Goal: Navigation & Orientation: Understand site structure

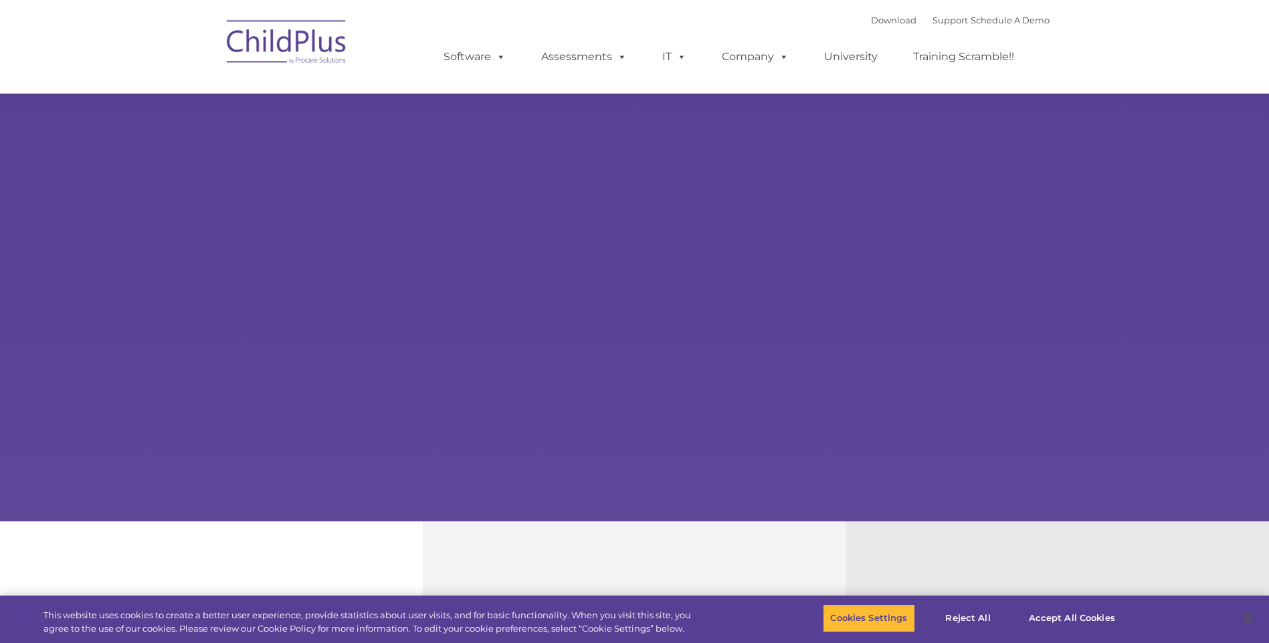
select select "MEDIUM"
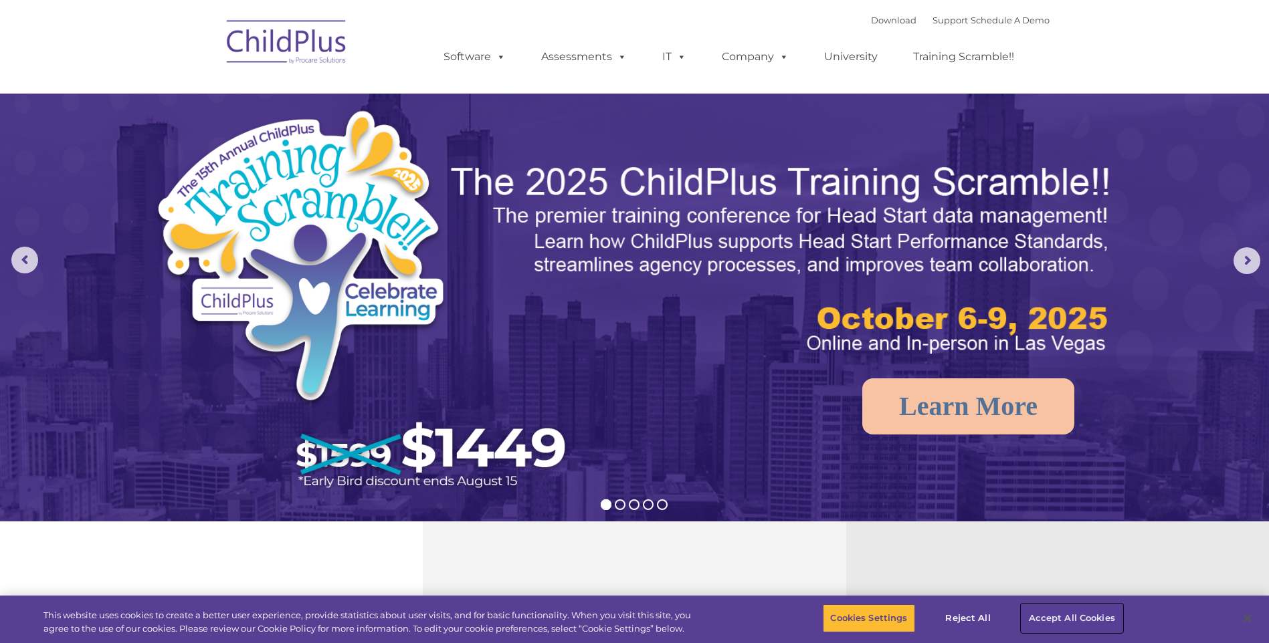
click at [1048, 619] on button "Accept All Cookies" at bounding box center [1071, 619] width 101 height 28
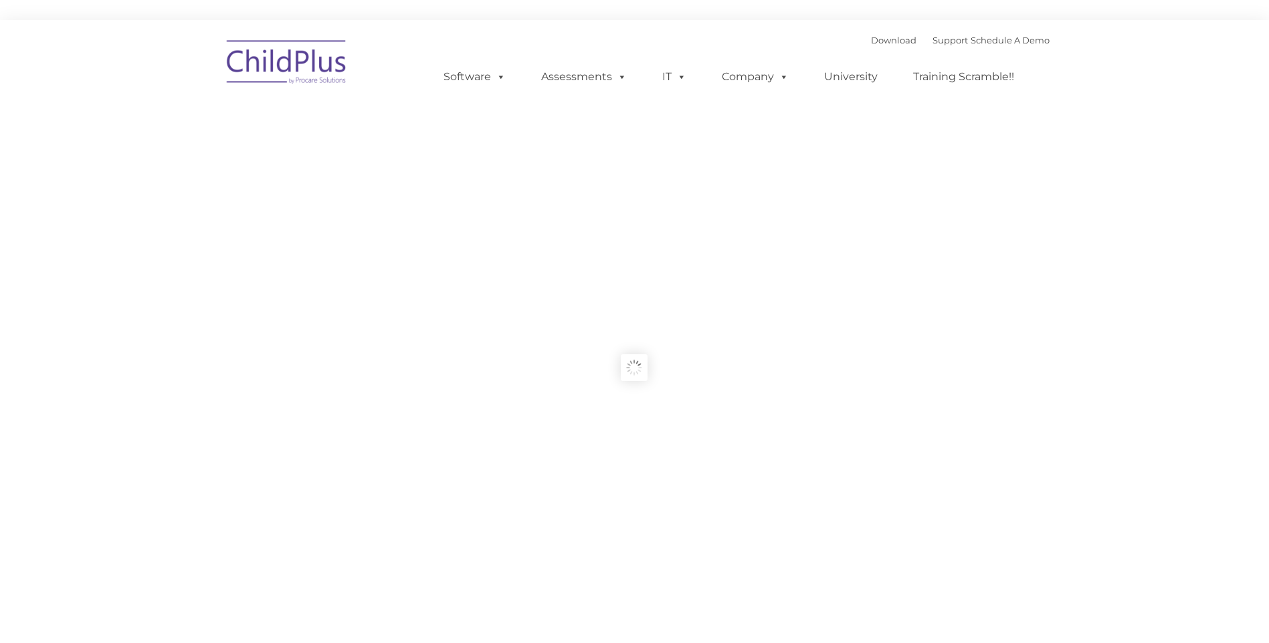
type input ""
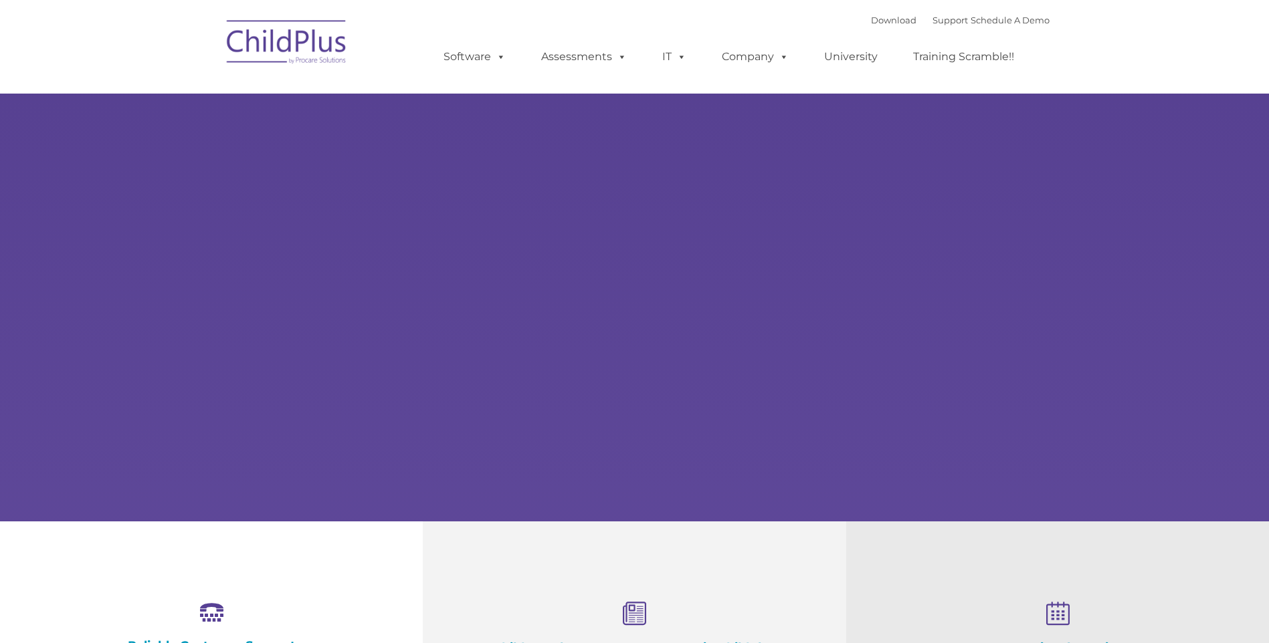
select select "MEDIUM"
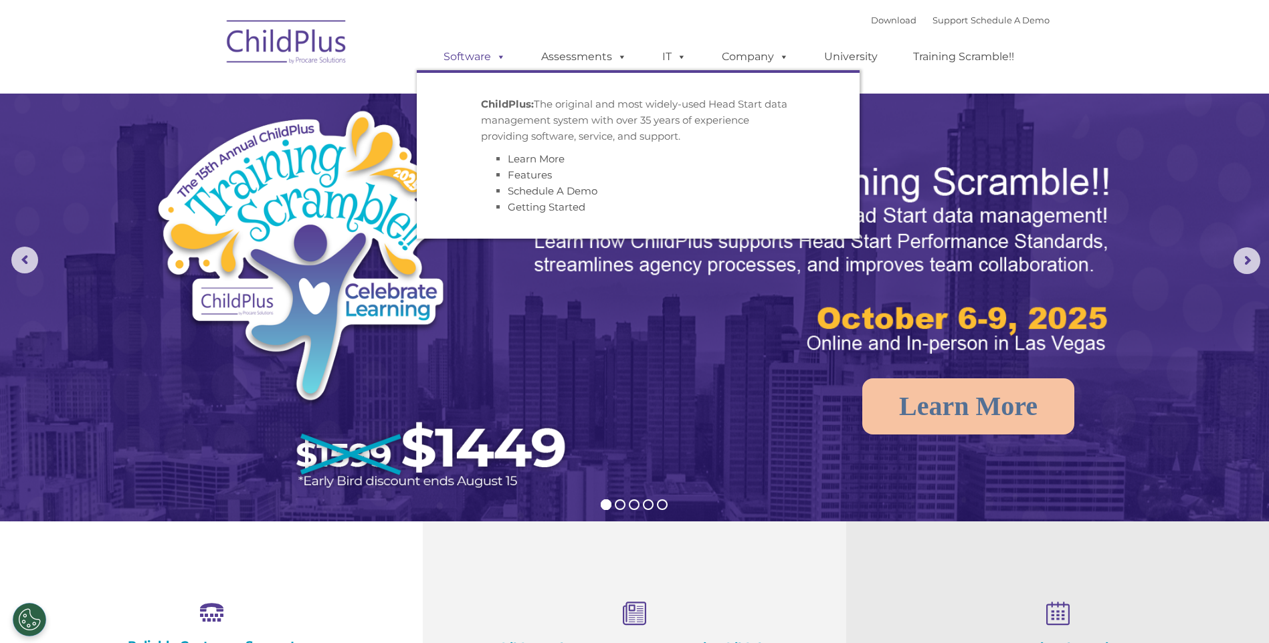
click at [500, 60] on span at bounding box center [498, 56] width 15 height 13
click at [501, 58] on span at bounding box center [498, 56] width 15 height 13
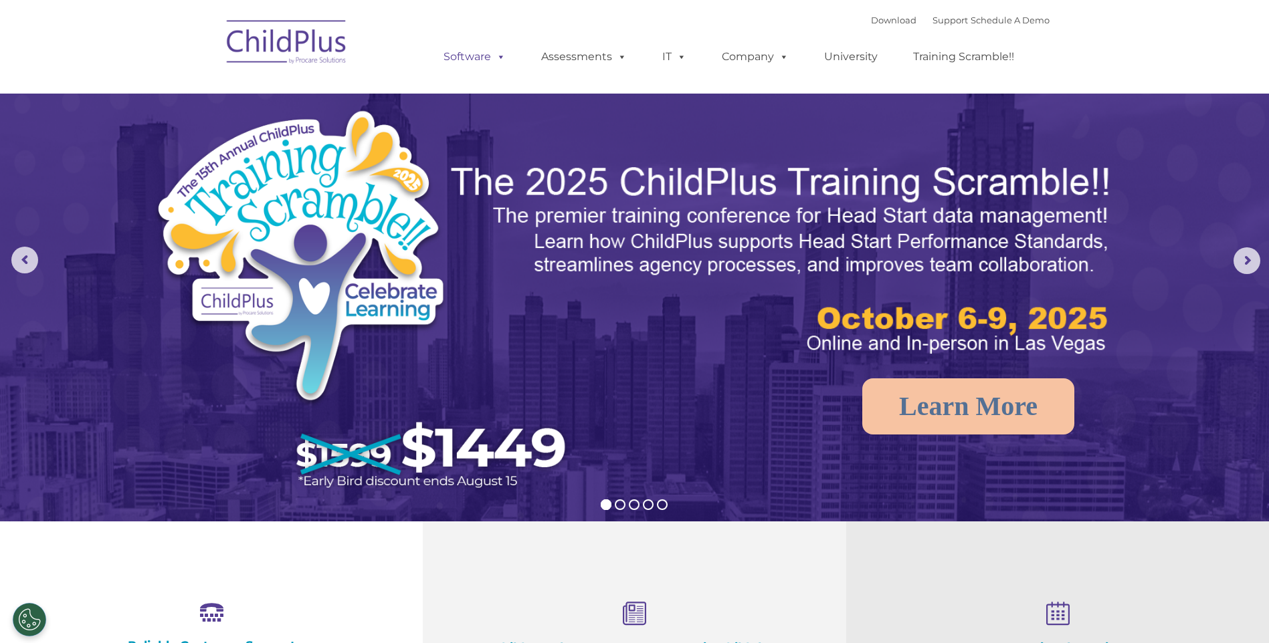
click at [500, 58] on span at bounding box center [498, 56] width 15 height 13
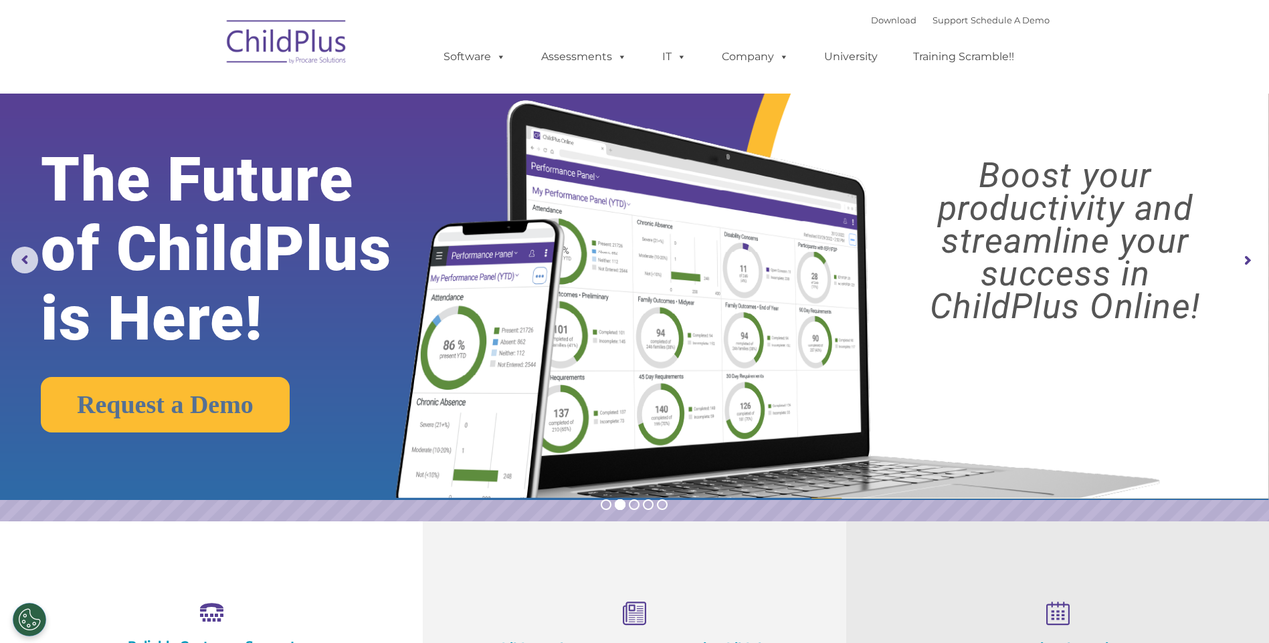
click at [280, 46] on img at bounding box center [287, 44] width 134 height 67
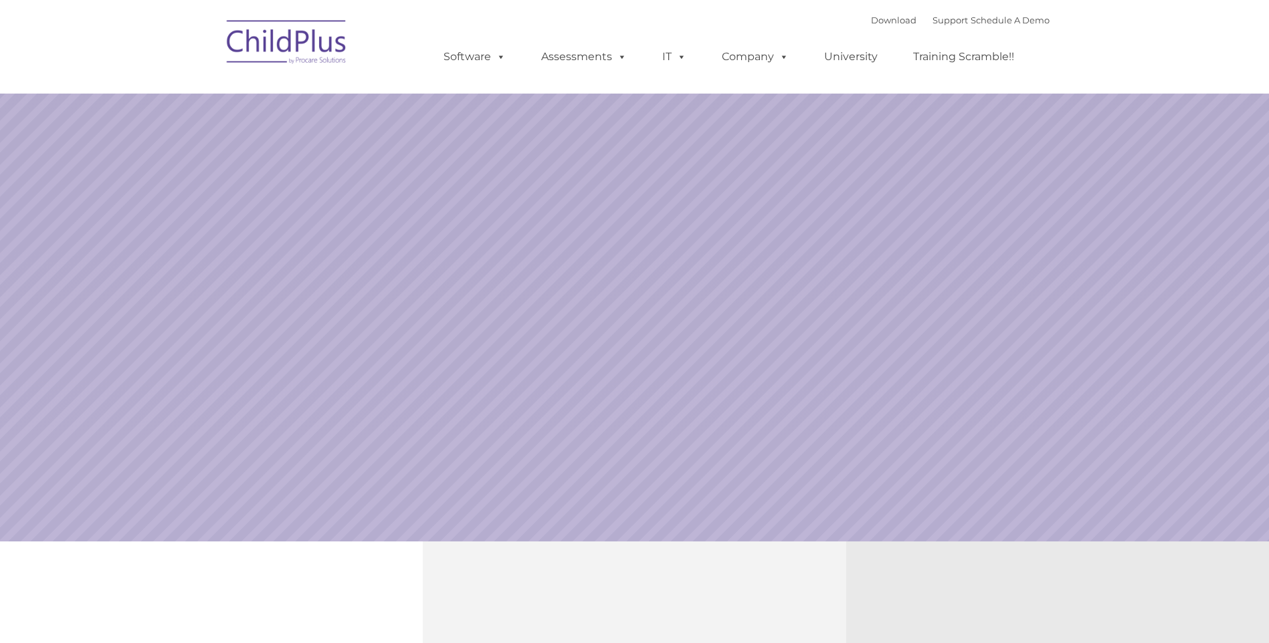
select select "MEDIUM"
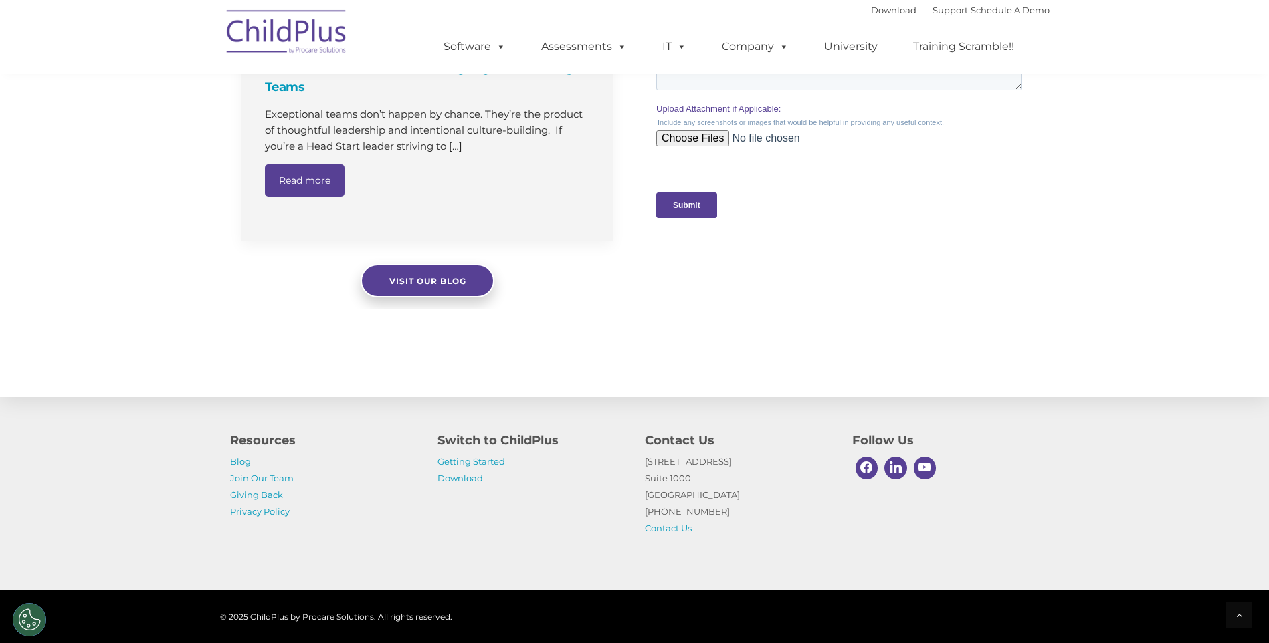
scroll to position [1330, 0]
